Goal: Check status: Check status

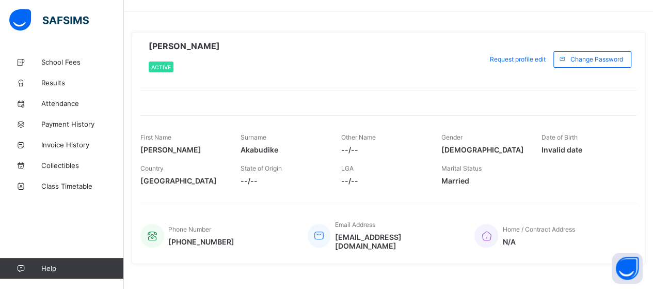
scroll to position [37, 0]
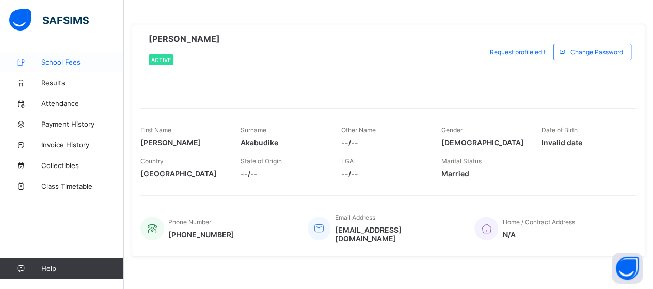
click at [68, 63] on span "School Fees" at bounding box center [82, 62] width 83 height 8
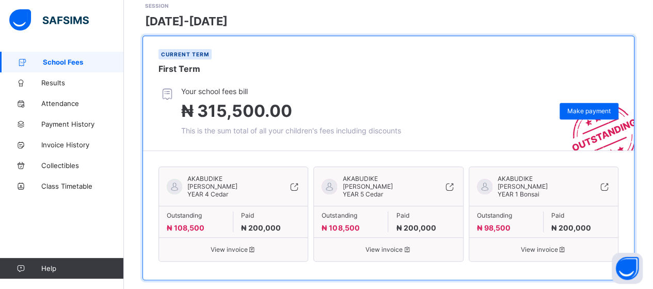
scroll to position [165, 0]
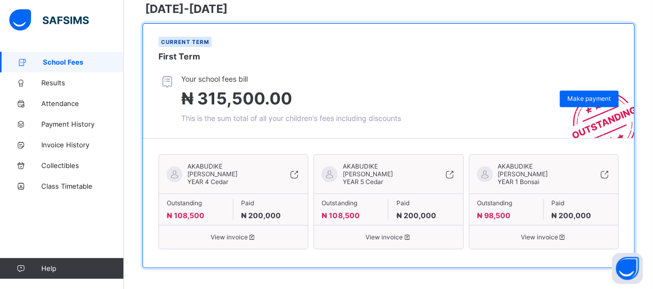
click at [63, 61] on span "School Fees" at bounding box center [83, 62] width 81 height 8
click at [259, 194] on div "Outstanding ₦ 108,500 Paid ₦ 200,000" at bounding box center [233, 208] width 149 height 31
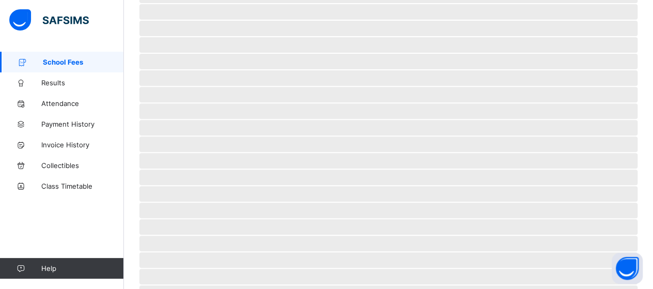
click at [259, 194] on span "‌" at bounding box center [388, 193] width 498 height 15
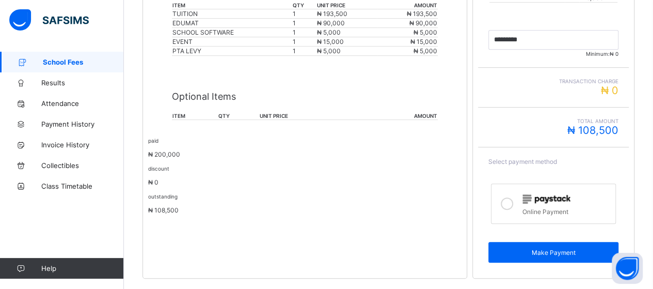
scroll to position [329, 0]
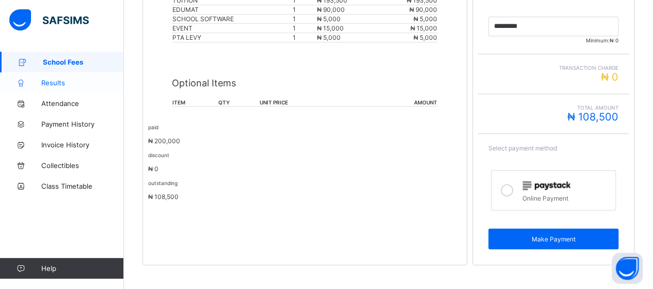
click at [51, 83] on span "Results" at bounding box center [82, 82] width 83 height 8
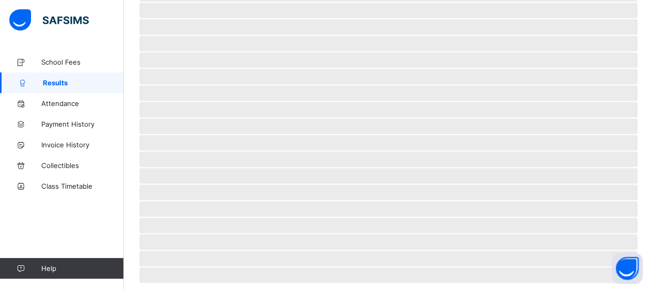
click at [51, 83] on span "Results" at bounding box center [83, 82] width 81 height 8
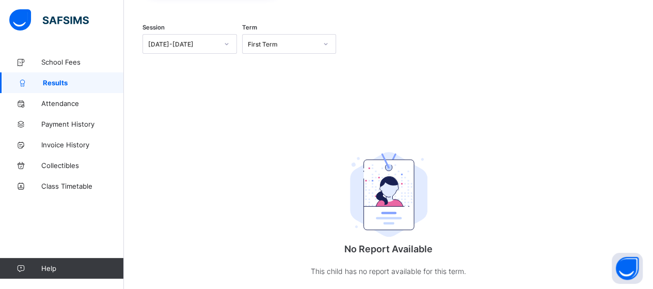
scroll to position [126, 0]
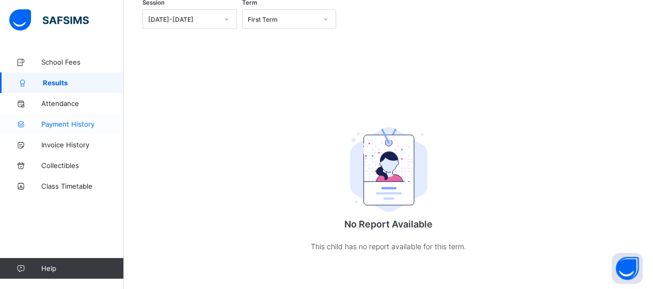
click at [55, 134] on link "Payment History" at bounding box center [62, 124] width 124 height 21
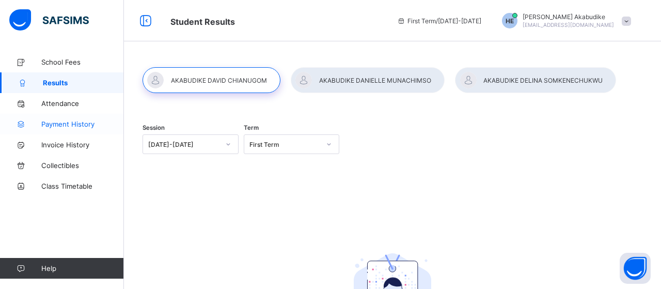
click at [55, 134] on link "Payment History" at bounding box center [62, 124] width 124 height 21
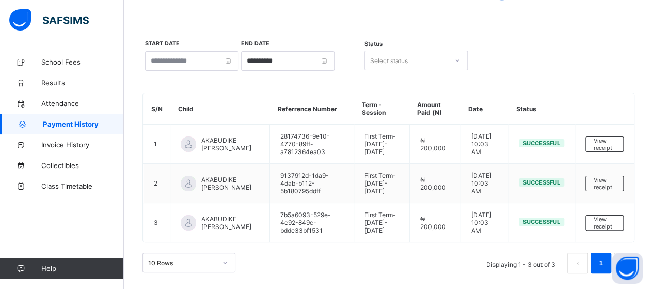
scroll to position [42, 0]
